Goal: Find specific page/section: Find specific page/section

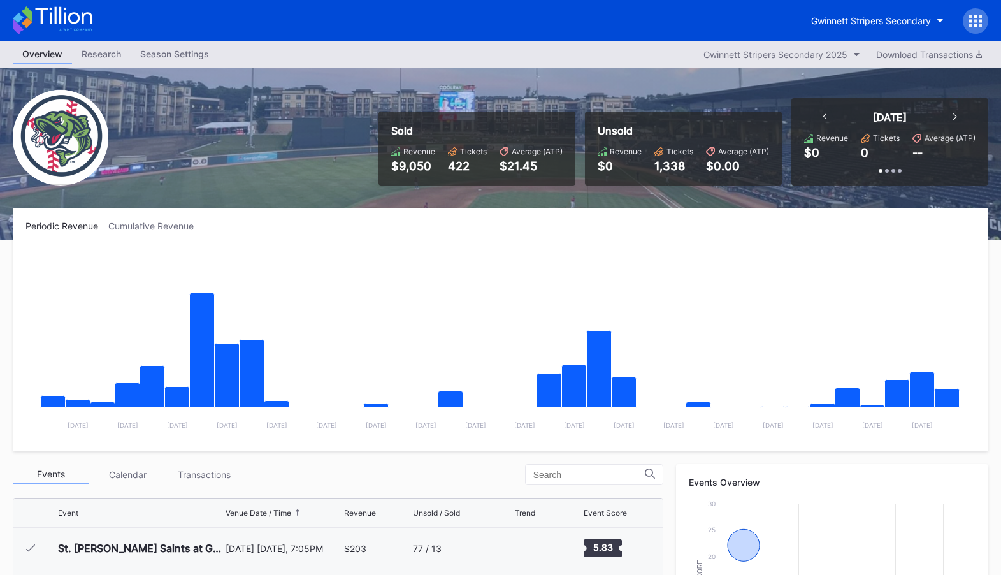
click at [898, 29] on button "Gwinnett Stripers Secondary" at bounding box center [877, 21] width 152 height 24
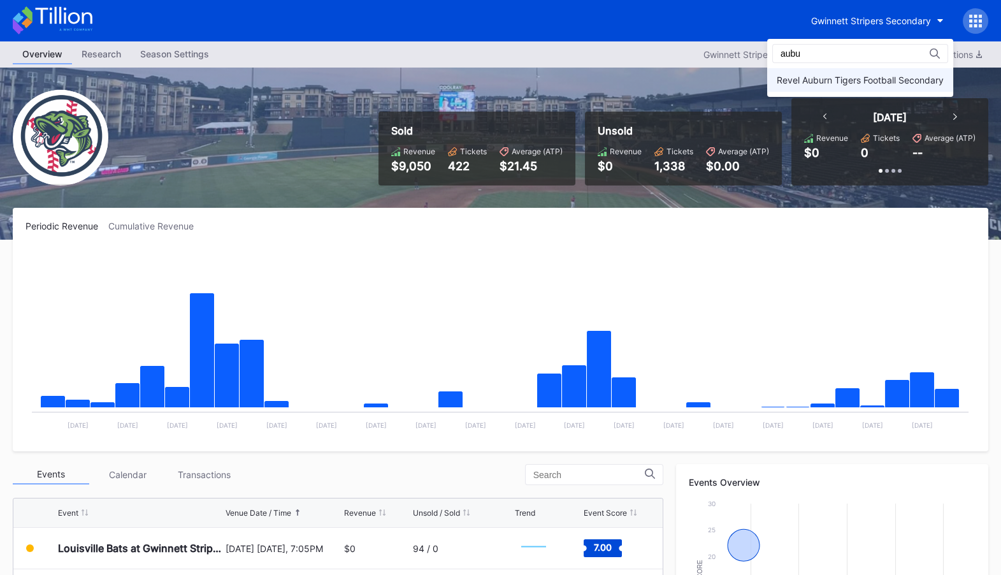
type input "aubu"
click at [878, 74] on div "Revel Auburn Tigers Football Secondary" at bounding box center [860, 80] width 186 height 24
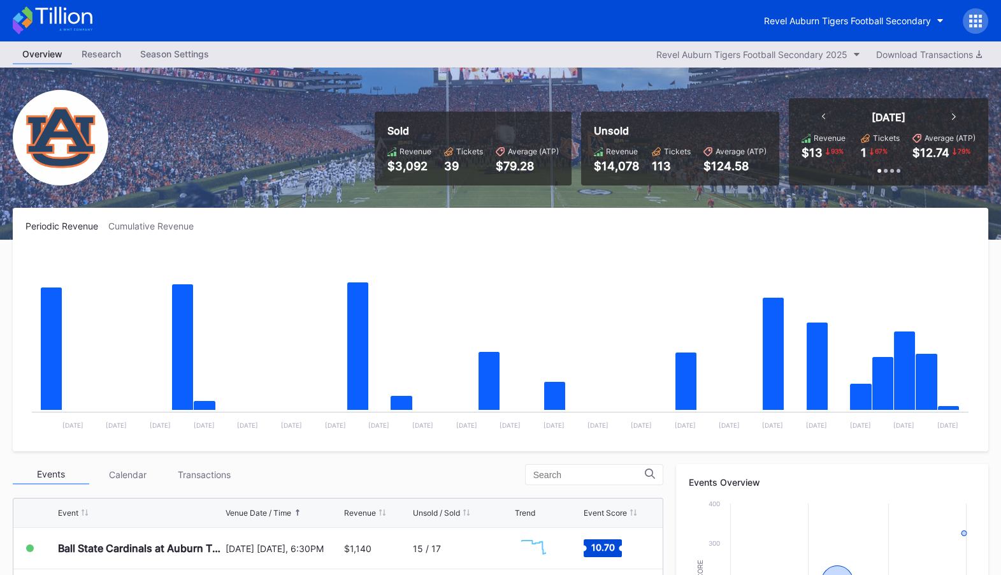
click at [825, 115] on div "[DATE]" at bounding box center [888, 117] width 159 height 13
click at [822, 118] on icon at bounding box center [824, 116] width 4 height 6
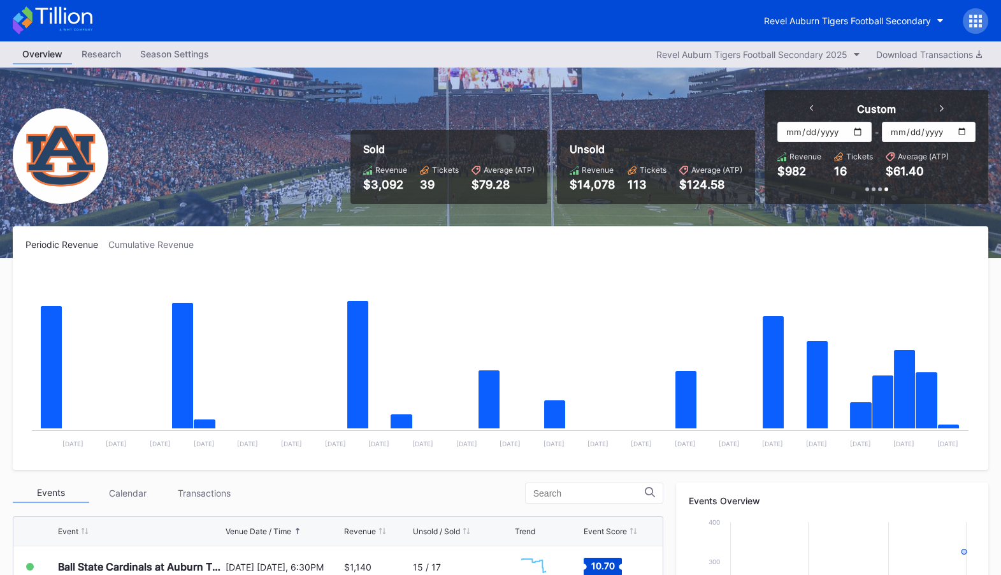
click at [813, 106] on icon at bounding box center [812, 108] width 4 height 6
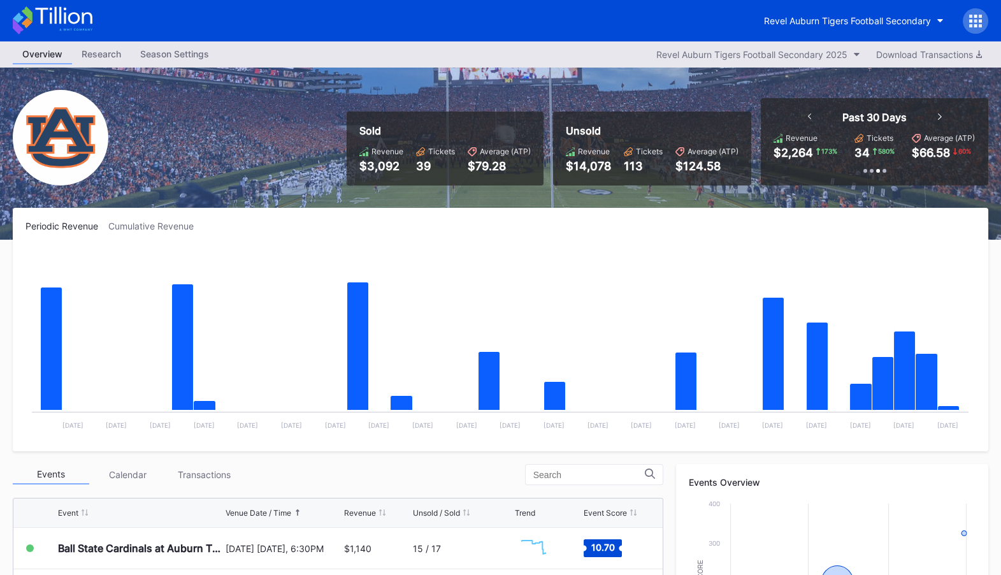
click at [808, 113] on icon at bounding box center [810, 116] width 4 height 6
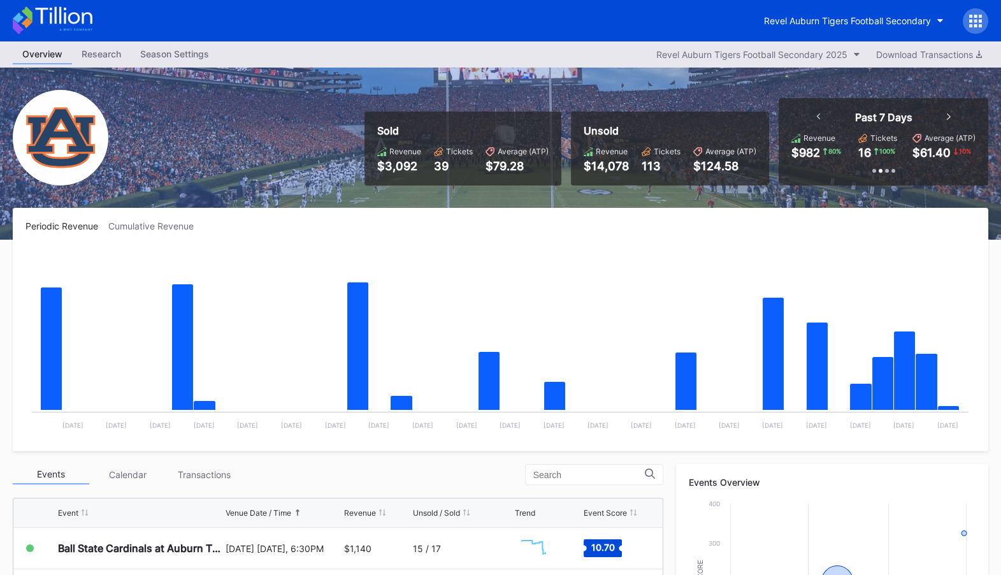
click at [948, 117] on icon at bounding box center [948, 116] width 4 height 6
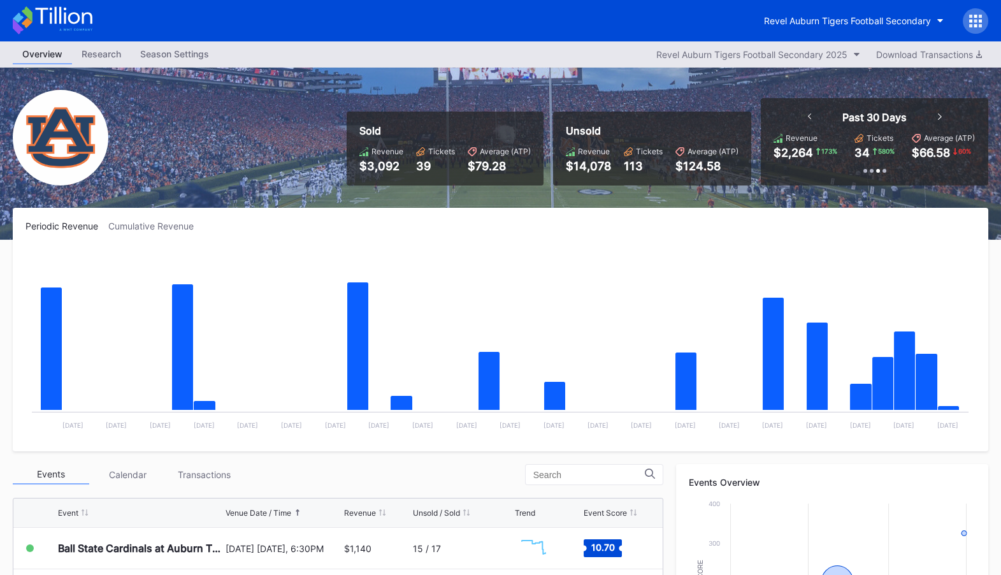
click at [934, 115] on div "Past 30 Days" at bounding box center [874, 117] width 159 height 13
click at [939, 116] on icon at bounding box center [940, 116] width 4 height 6
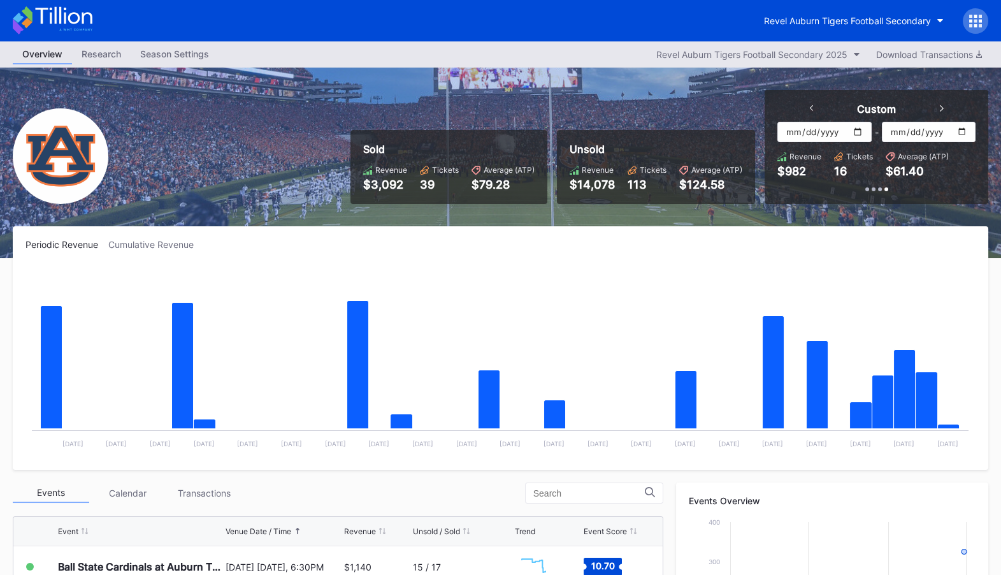
click at [863, 132] on input "[DATE]" at bounding box center [824, 132] width 94 height 20
click at [858, 131] on input "[DATE]" at bounding box center [824, 132] width 94 height 20
type input "[DATE]"
click at [963, 128] on input "[DATE]" at bounding box center [929, 132] width 94 height 20
type input "[DATE]"
